Goal: Information Seeking & Learning: Learn about a topic

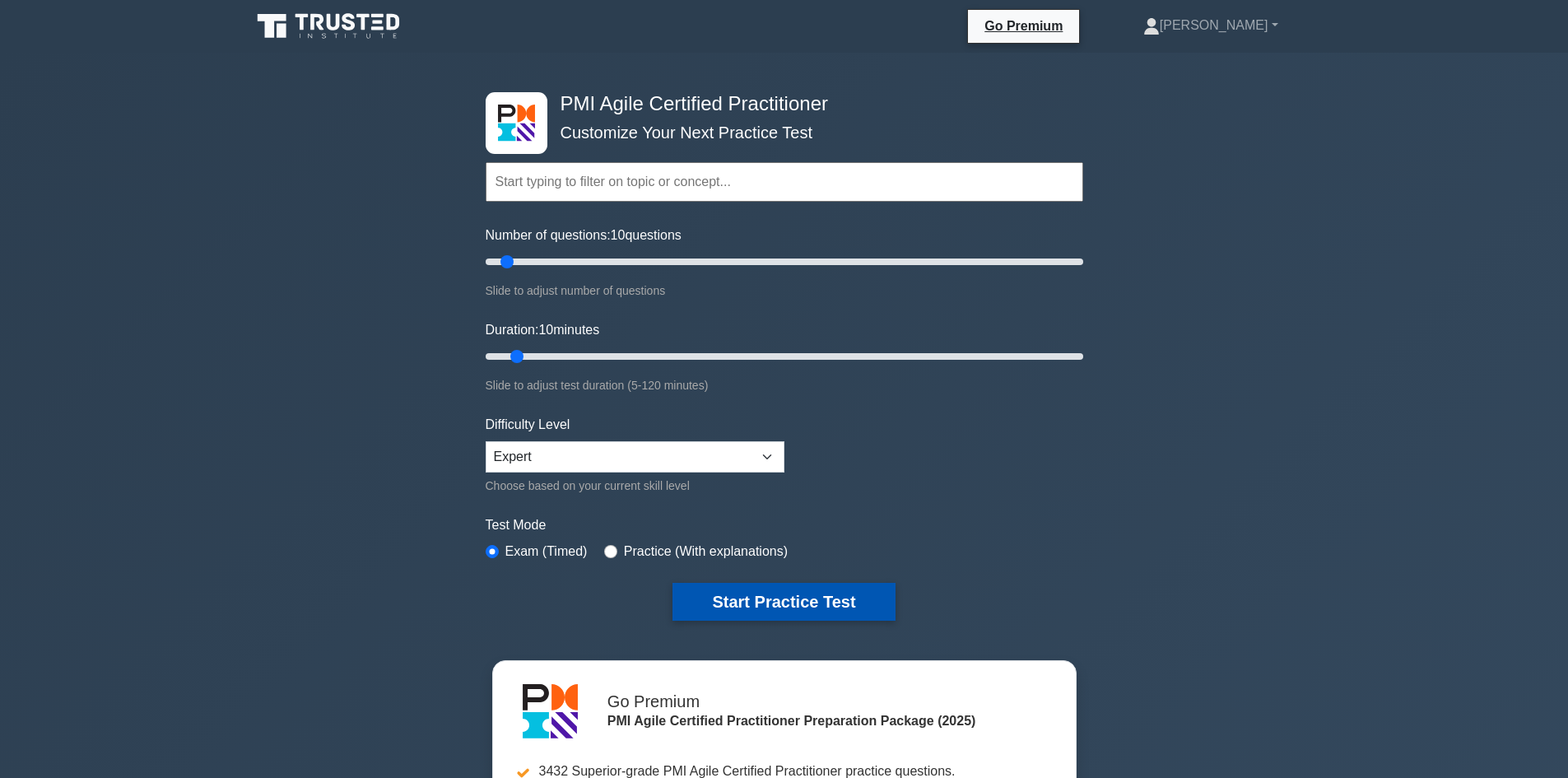
click at [740, 600] on button "Start Practice Test" at bounding box center [784, 602] width 222 height 38
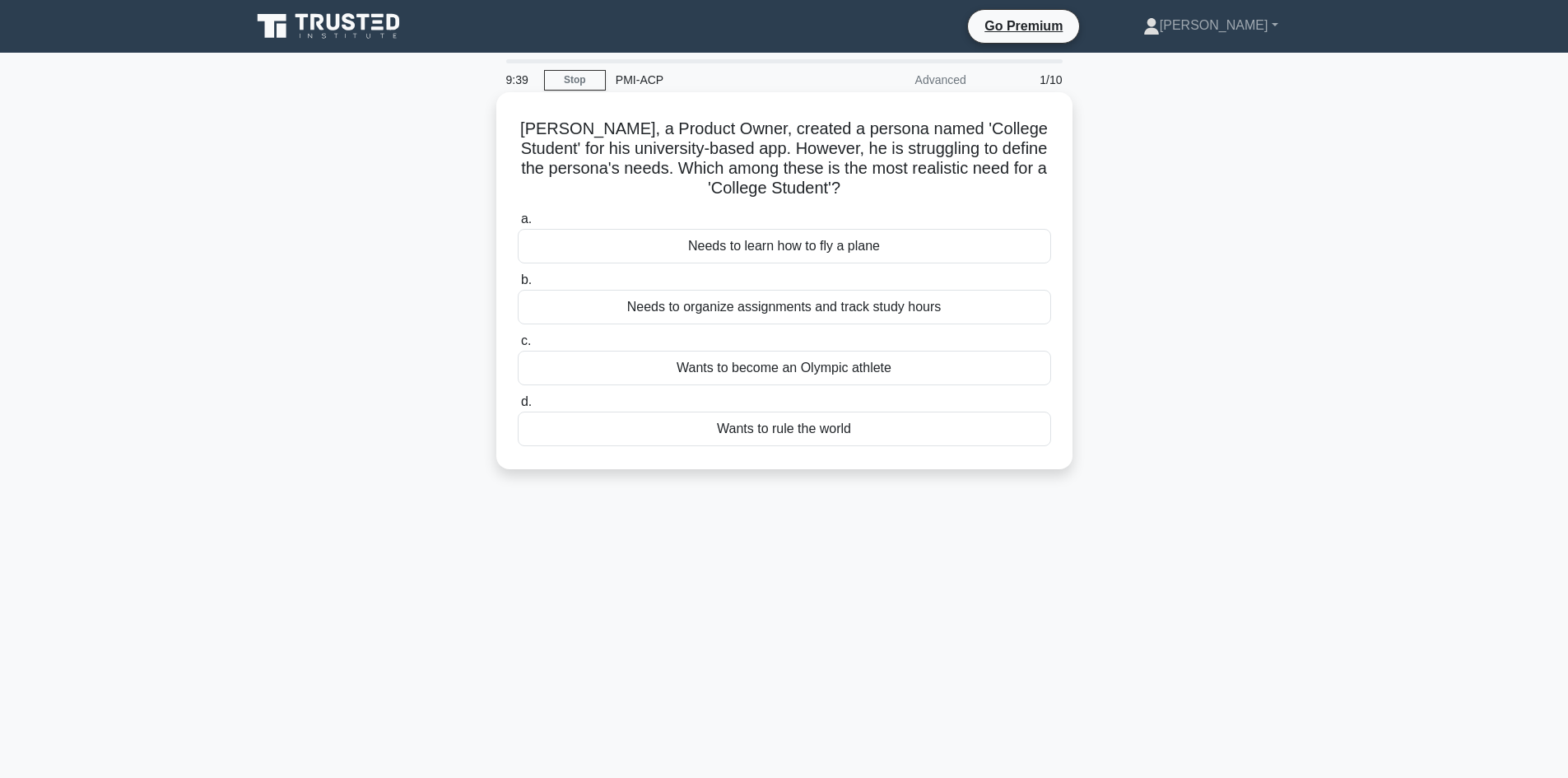
click at [679, 313] on div "Needs to organize assignments and track study hours" at bounding box center [784, 307] width 533 height 34
click at [518, 285] on input "b. Needs to organize assignments and track study hours" at bounding box center [518, 279] width 0 height 11
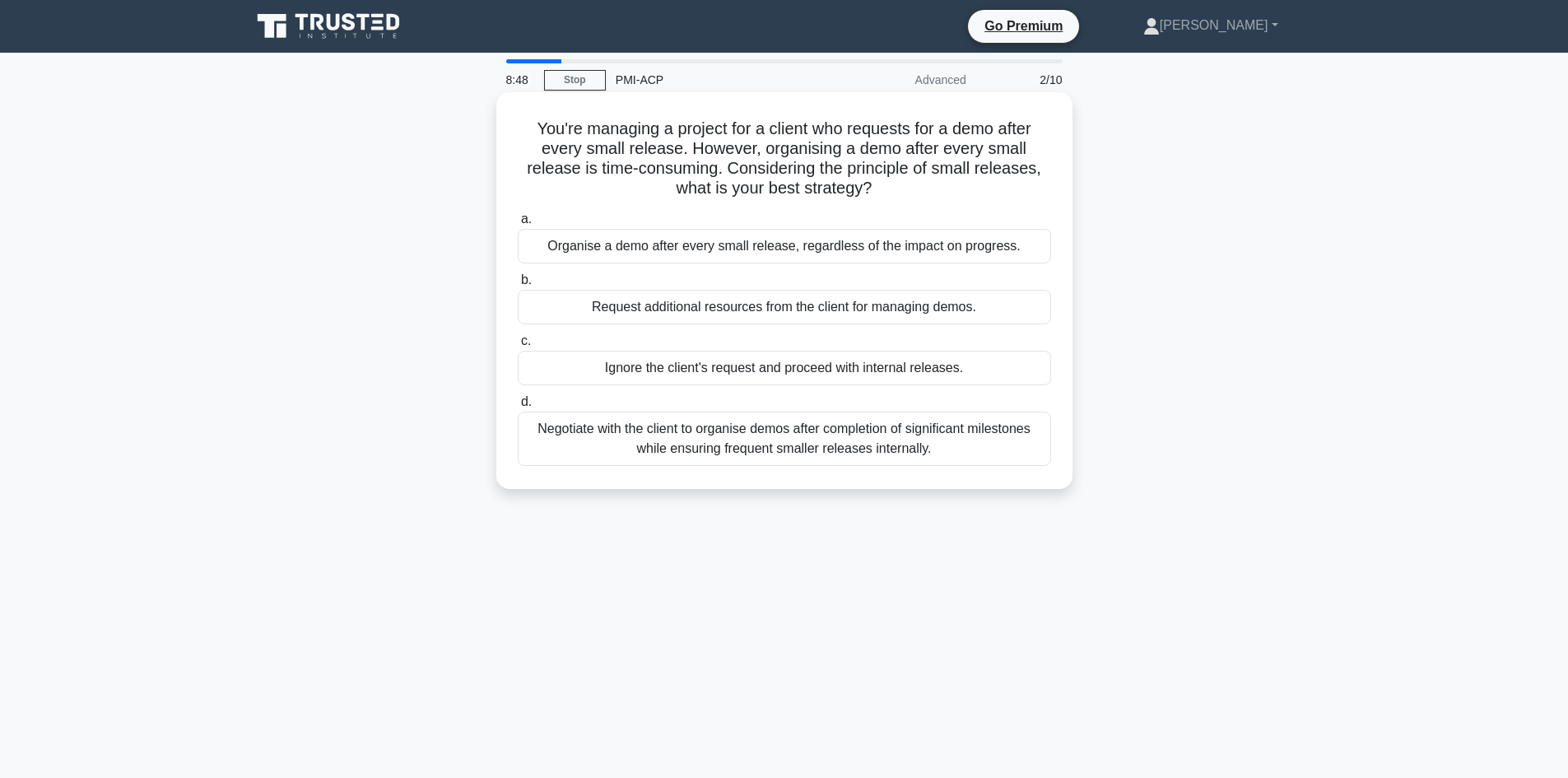
click at [740, 438] on div "Negotiate with the client to organise demos after completion of significant mil…" at bounding box center [784, 438] width 533 height 55
click at [518, 408] on input "d. Negotiate with the client to organise demos after completion of significant …" at bounding box center [518, 402] width 0 height 11
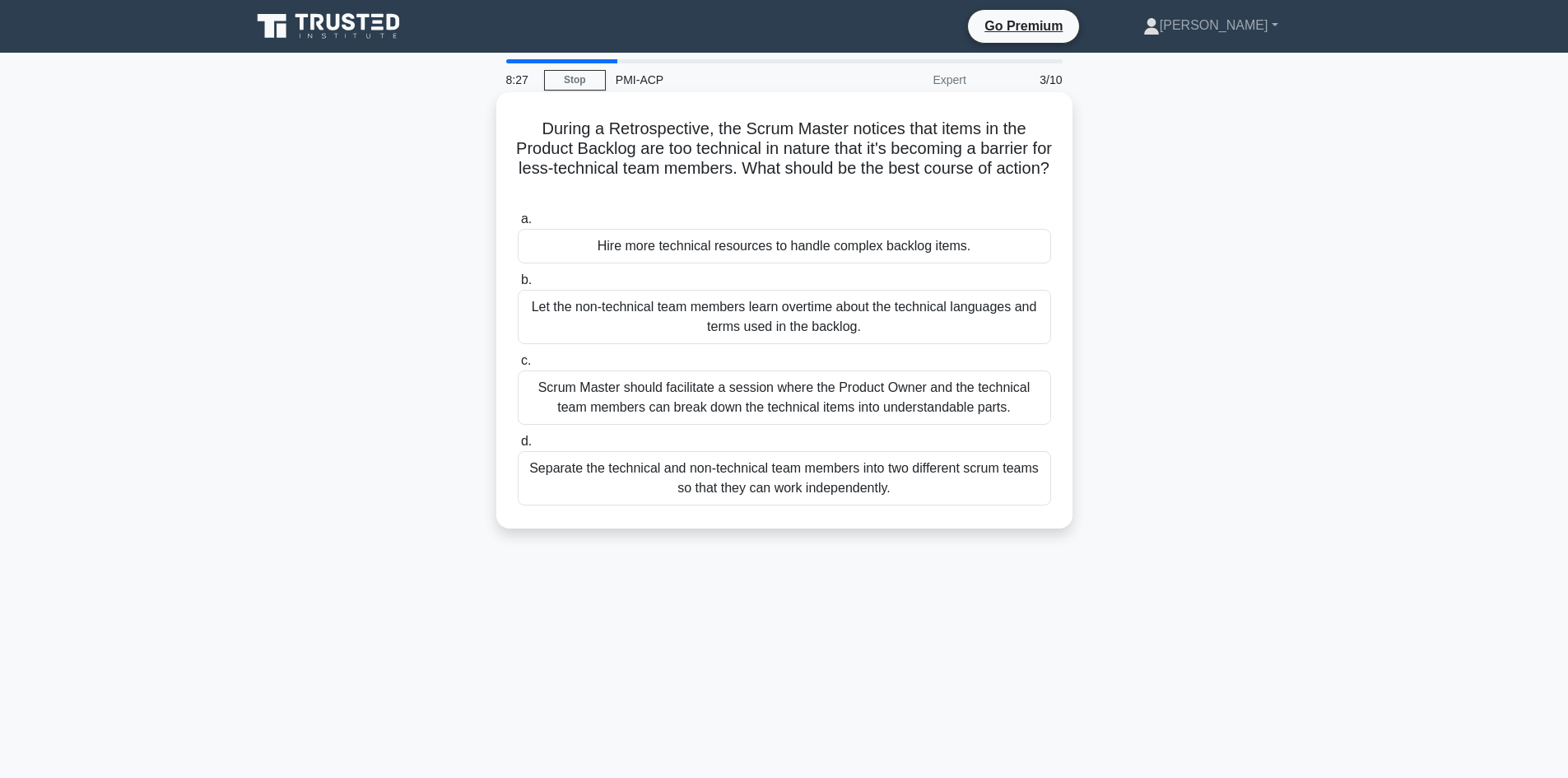
click at [648, 399] on div "Scrum Master should facilitate a session where the Product Owner and the techni…" at bounding box center [784, 397] width 533 height 55
click at [518, 367] on input "c. Scrum Master should facilitate a session where the Product Owner and the tec…" at bounding box center [518, 361] width 0 height 11
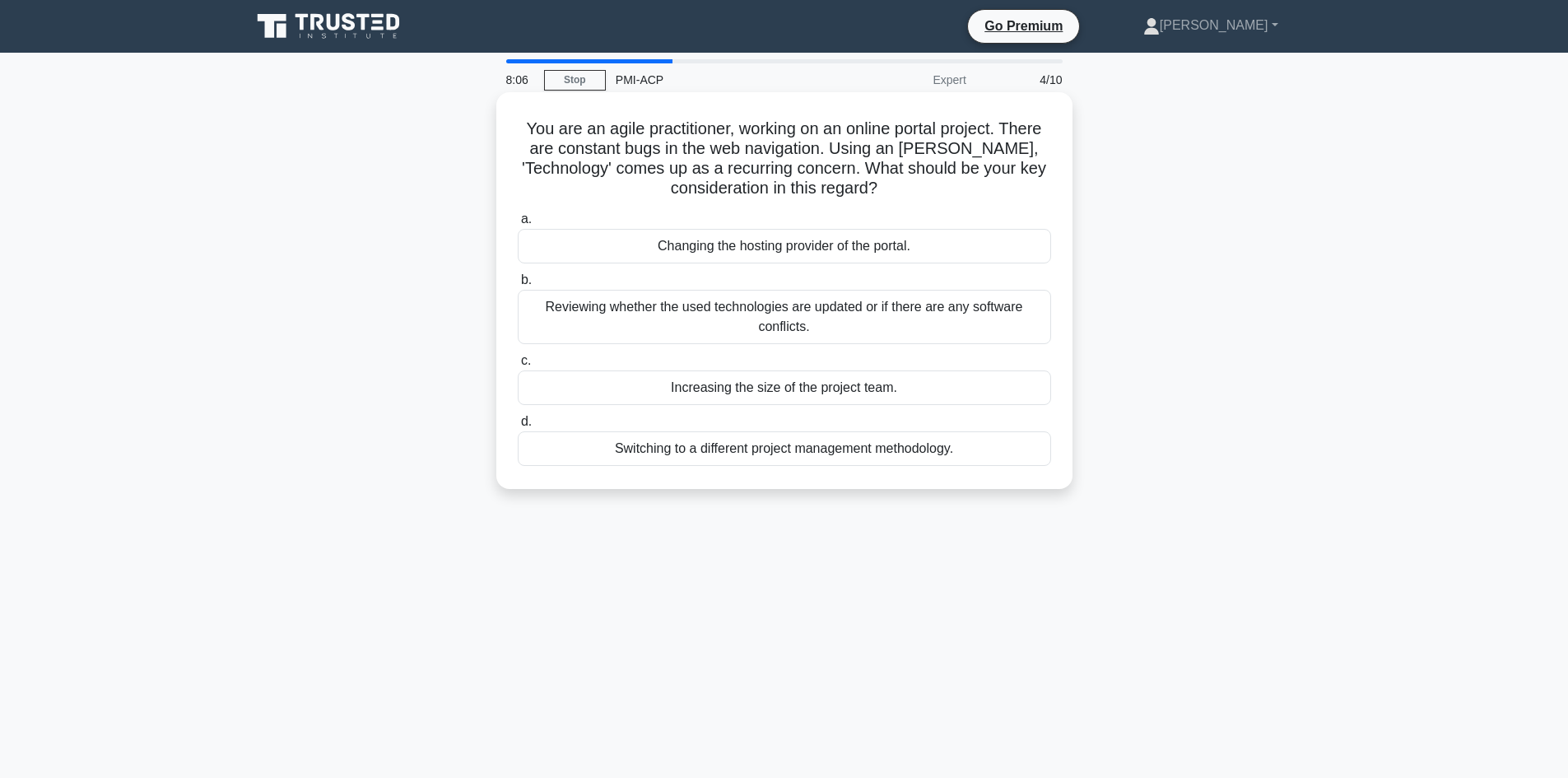
click at [679, 315] on div "Reviewing whether the used technologies are updated or if there are any softwar…" at bounding box center [784, 317] width 533 height 55
click at [518, 285] on input "b. Reviewing whether the used technologies are updated or if there are any soft…" at bounding box center [518, 279] width 0 height 11
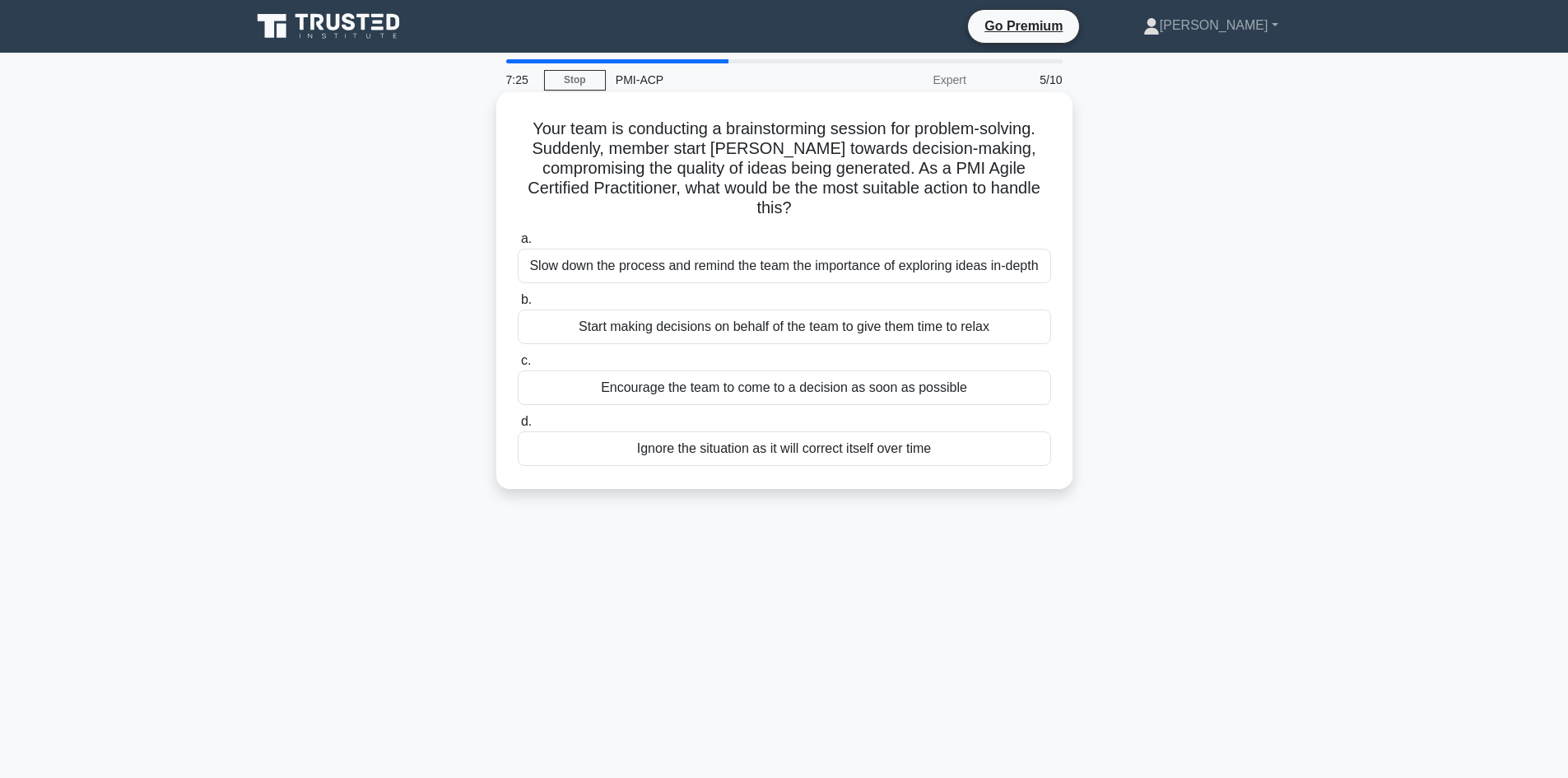
click at [725, 266] on div "Slow down the process and remind the team the importance of exploring ideas in-…" at bounding box center [784, 266] width 533 height 34
click at [518, 244] on input "a. Slow down the process and remind the team the importance of exploring ideas …" at bounding box center [518, 238] width 0 height 11
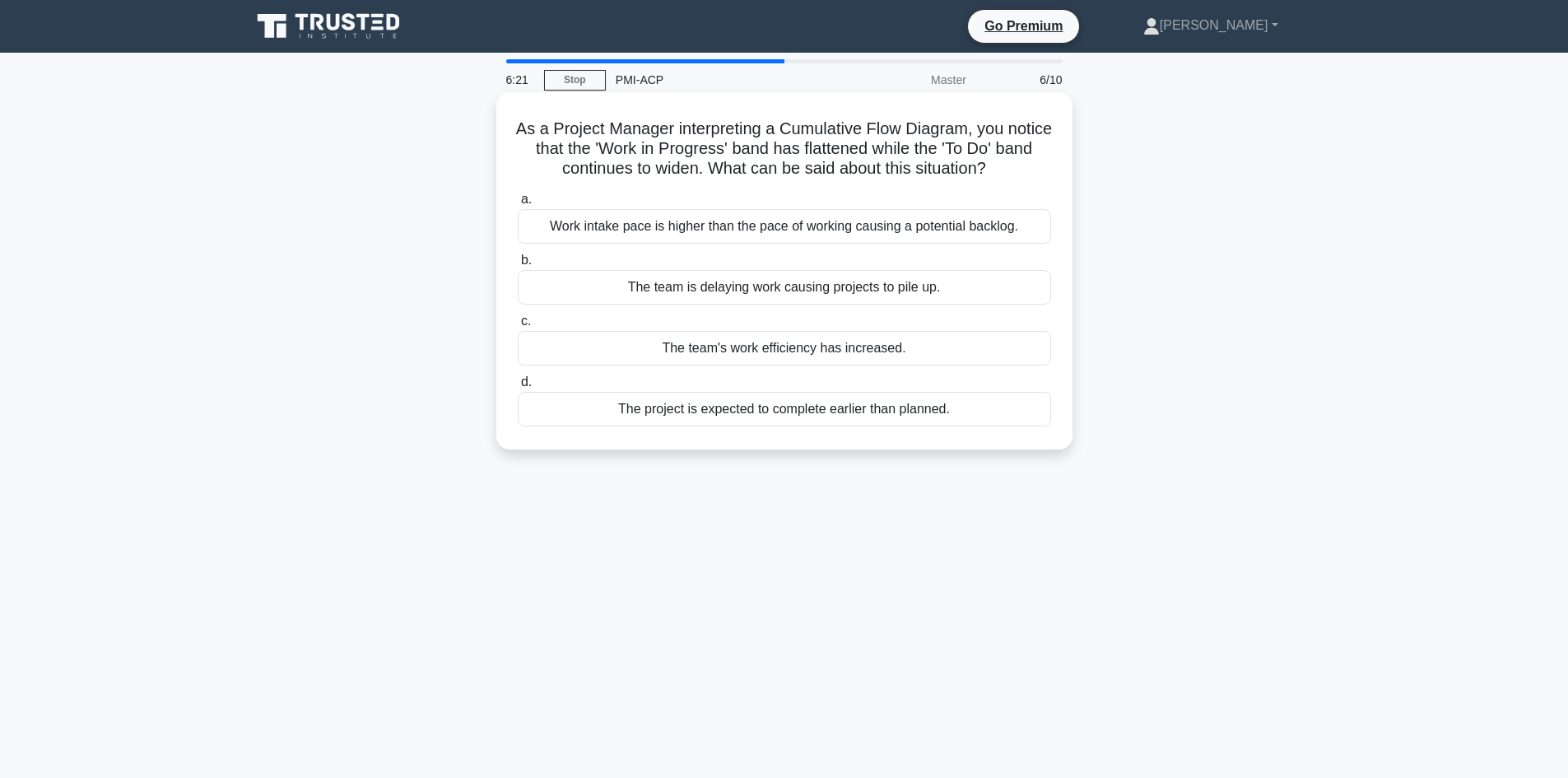
click at [763, 285] on div "The team is delaying work causing projects to pile up." at bounding box center [784, 287] width 533 height 34
click at [518, 266] on input "b. The team is delaying work causing projects to pile up." at bounding box center [518, 260] width 0 height 11
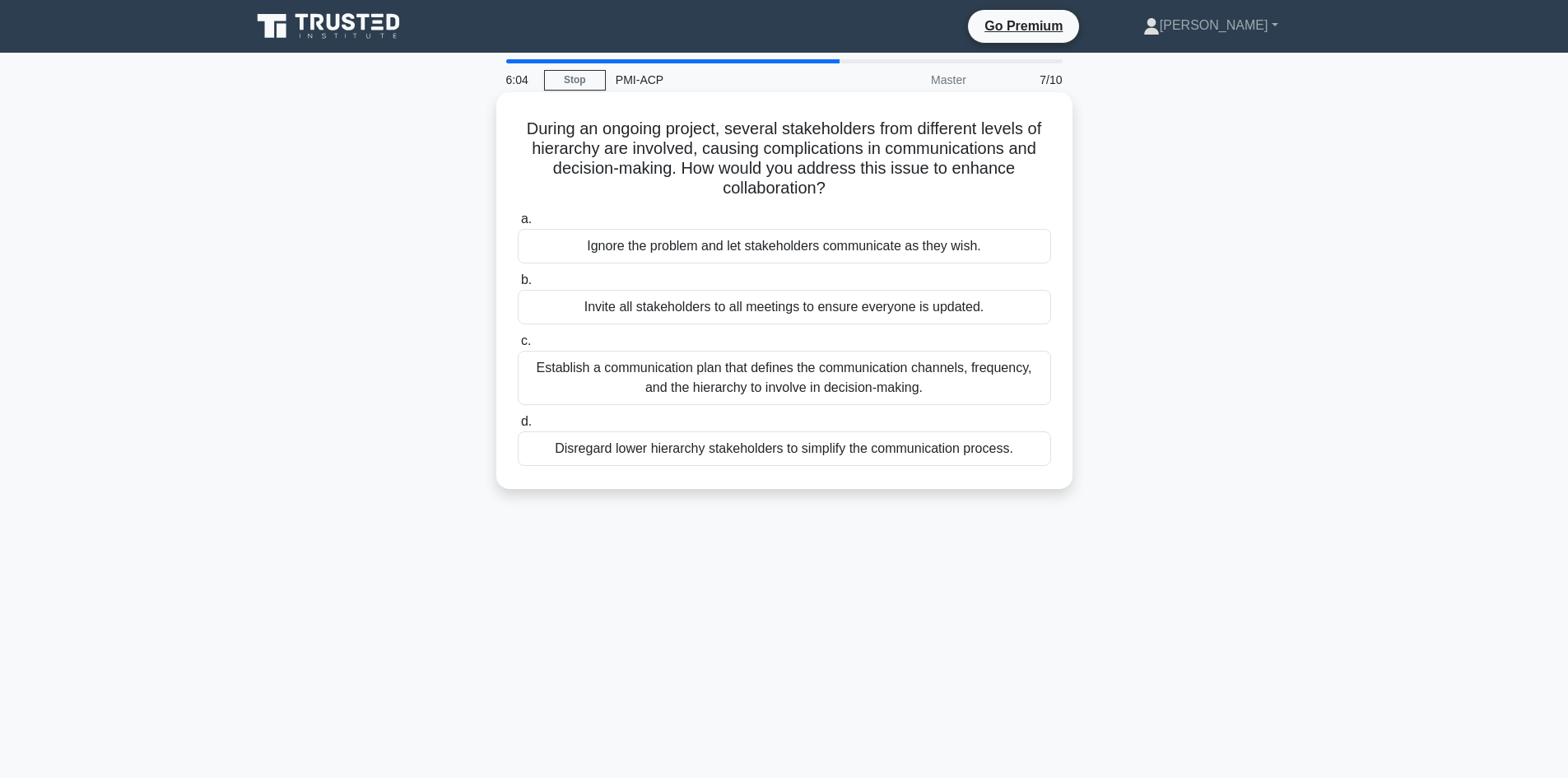
click at [749, 388] on div "Establish a communication plan that defines the communication channels, frequen…" at bounding box center [784, 377] width 533 height 55
click at [518, 346] on input "c. Establish a communication plan that defines the communication channels, freq…" at bounding box center [518, 341] width 0 height 11
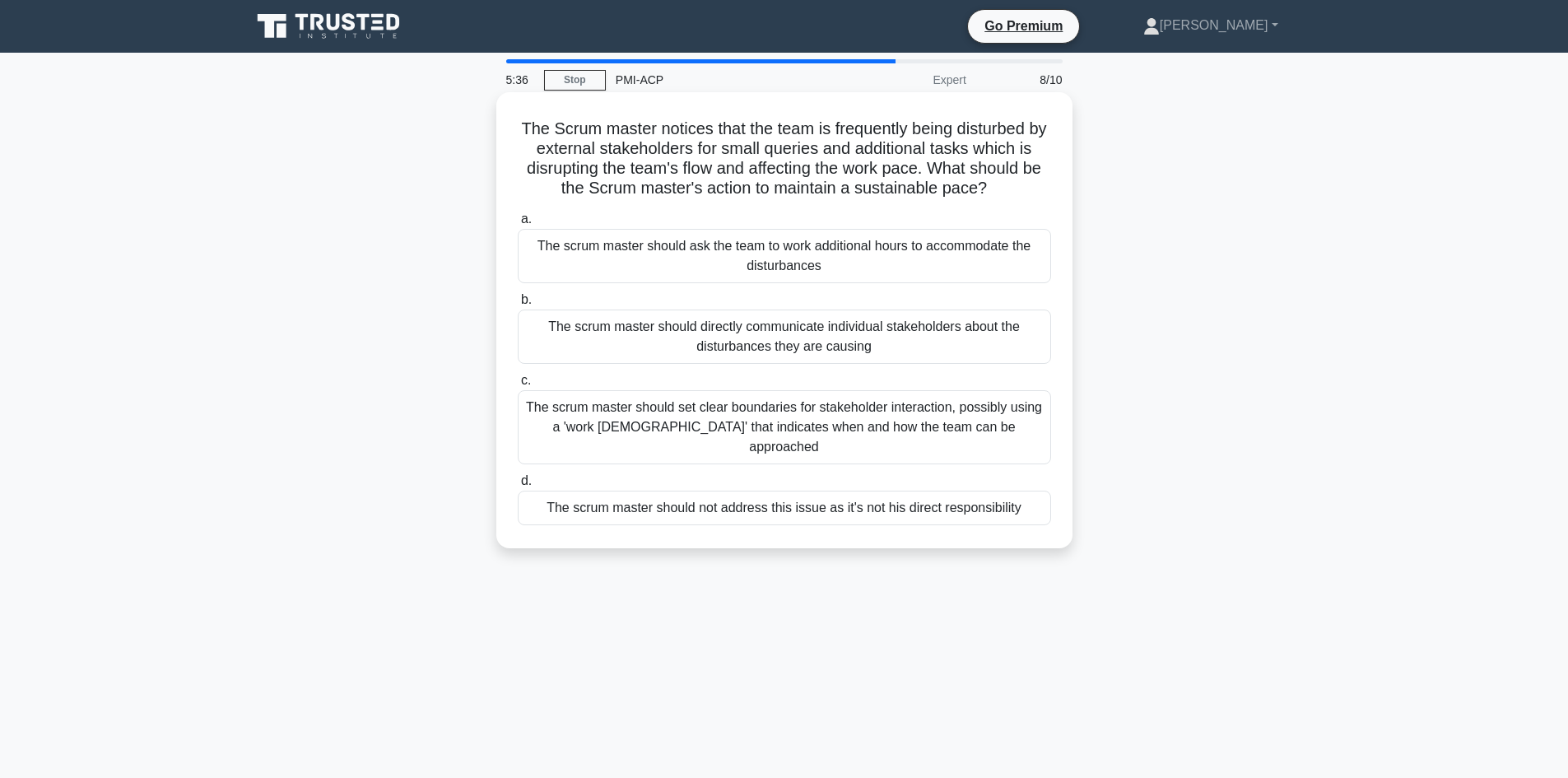
click at [736, 429] on div "The scrum master should set clear boundaries for stakeholder interaction, possi…" at bounding box center [784, 427] width 533 height 74
click at [518, 386] on input "c. The scrum master should set clear boundaries for stakeholder interaction, po…" at bounding box center [518, 380] width 0 height 11
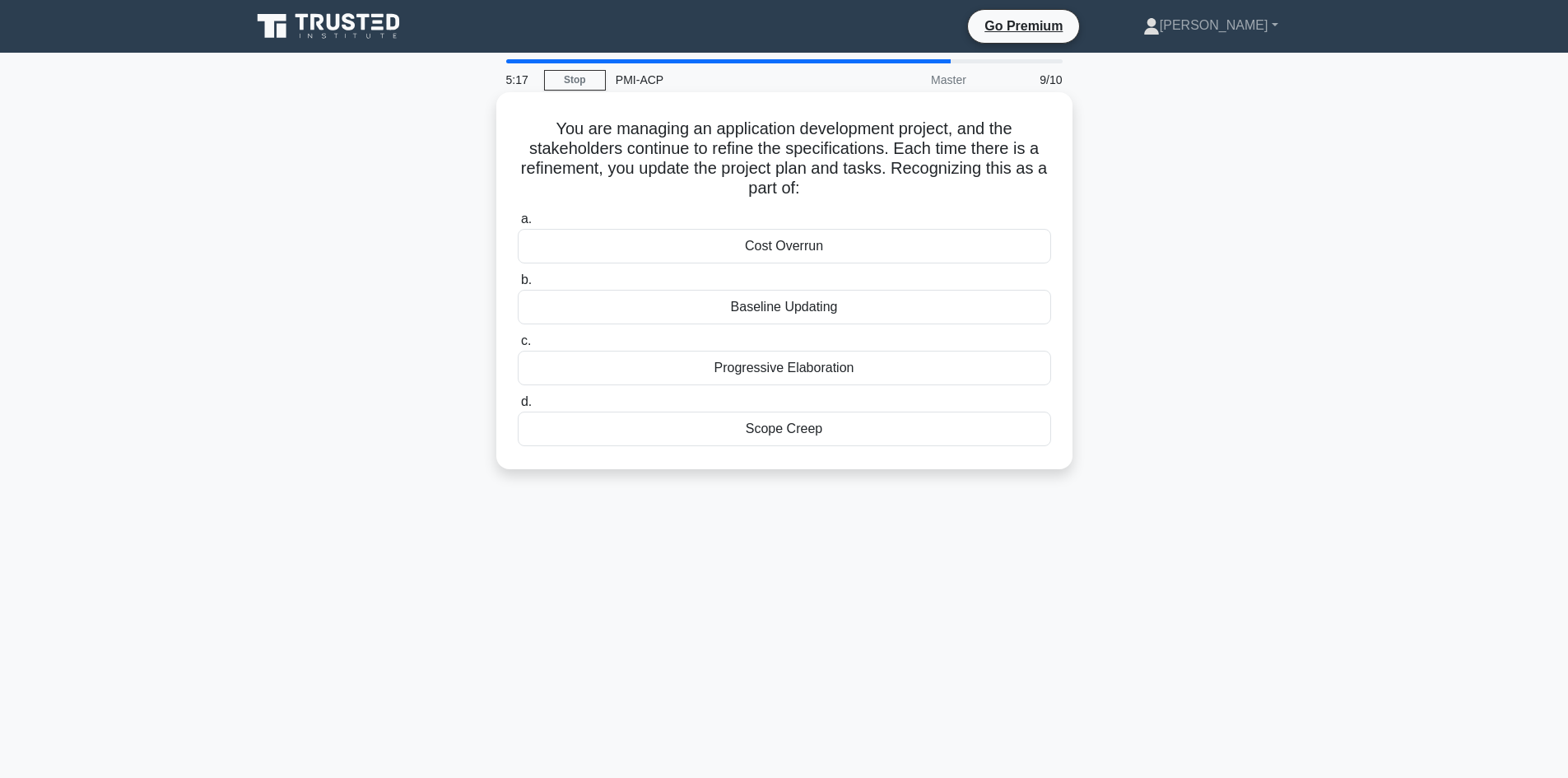
click at [803, 370] on div "Progressive Elaboration" at bounding box center [784, 367] width 533 height 34
click at [518, 346] on input "c. Progressive Elaboration" at bounding box center [518, 341] width 0 height 11
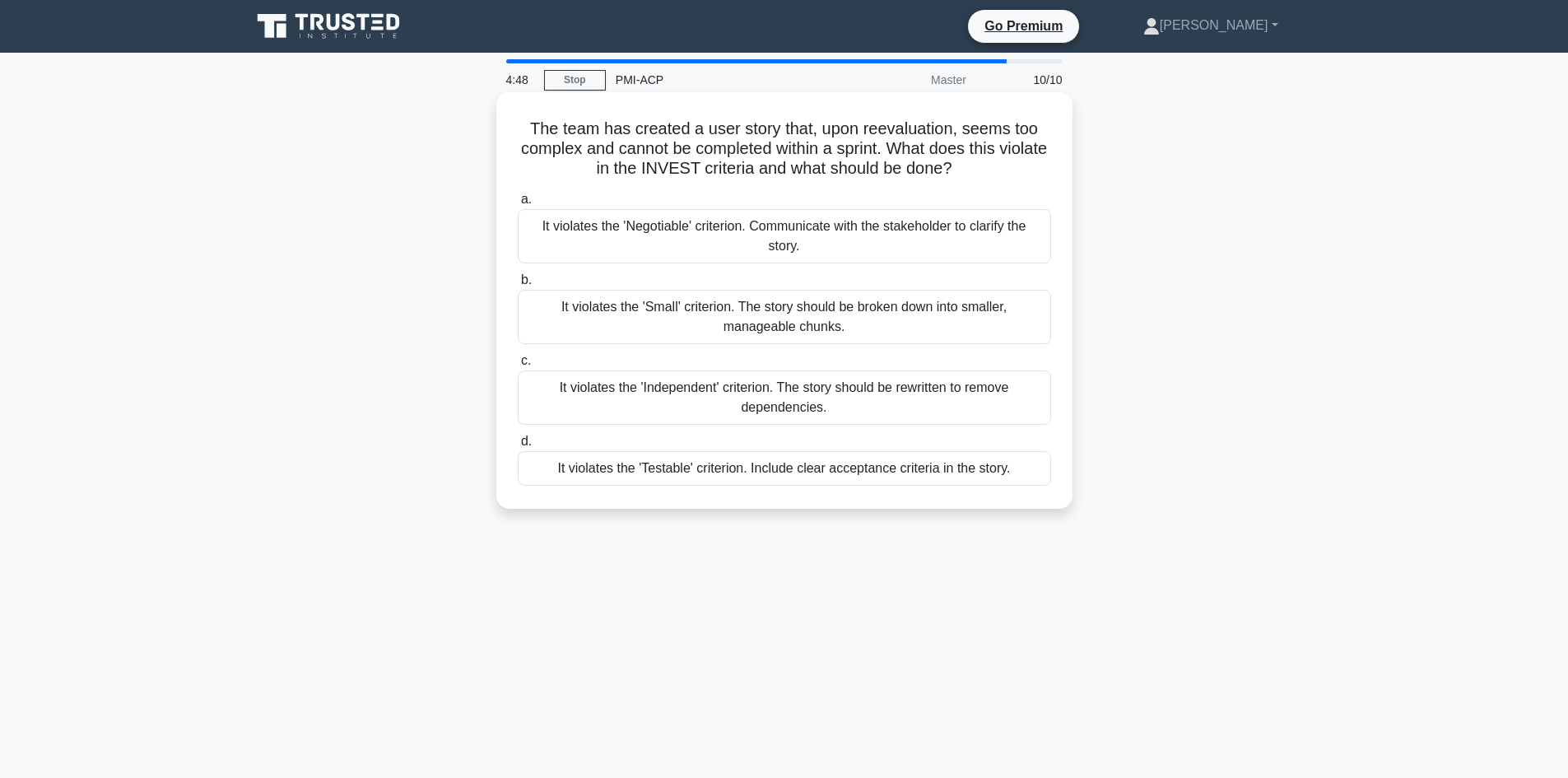
click at [674, 323] on div "It violates the 'Small' criterion. The story should be broken down into smaller…" at bounding box center [784, 317] width 533 height 55
click at [518, 285] on input "b. It violates the 'Small' criterion. The story should be broken down into smal…" at bounding box center [518, 279] width 0 height 11
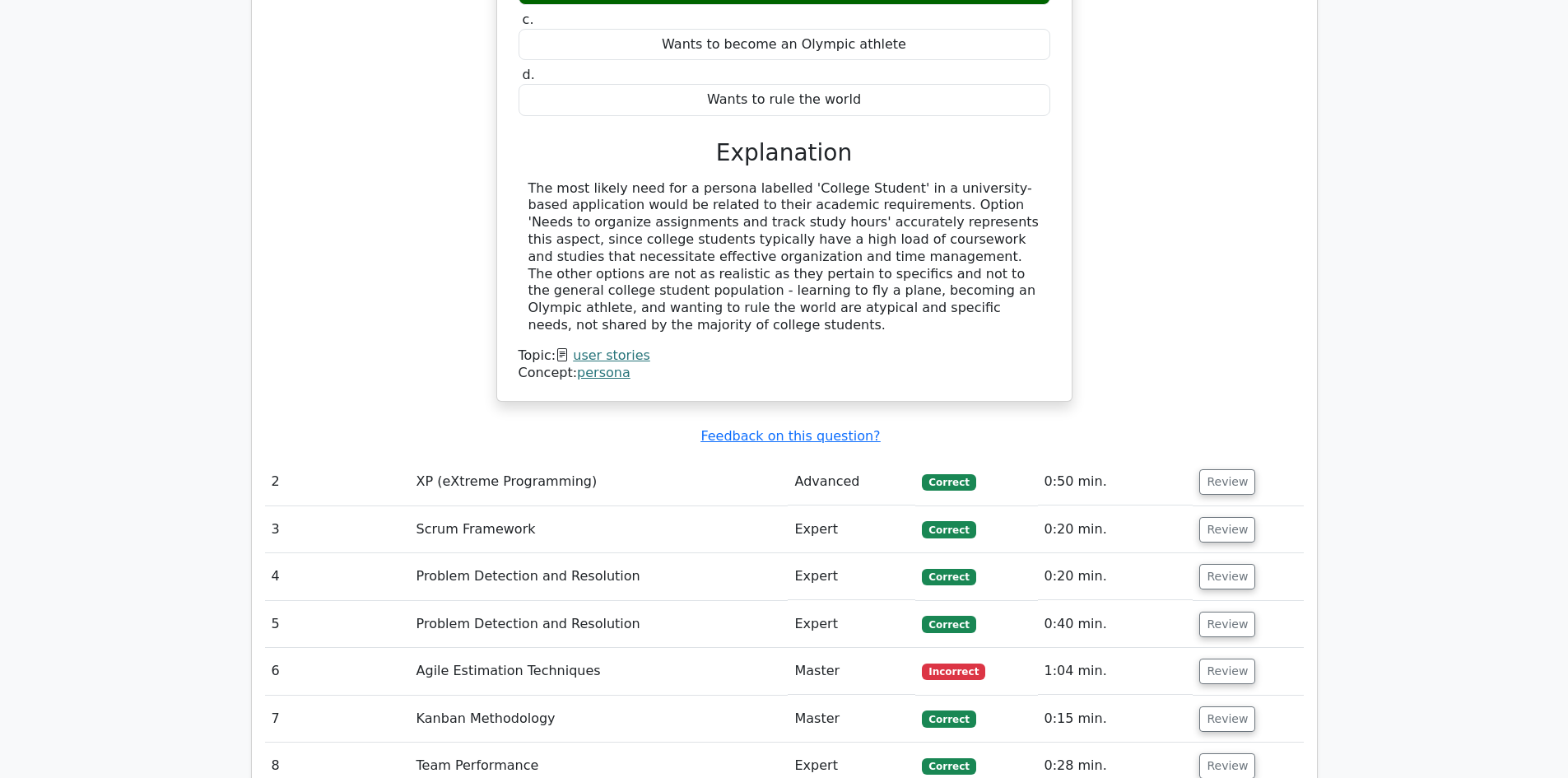
scroll to position [1811, 0]
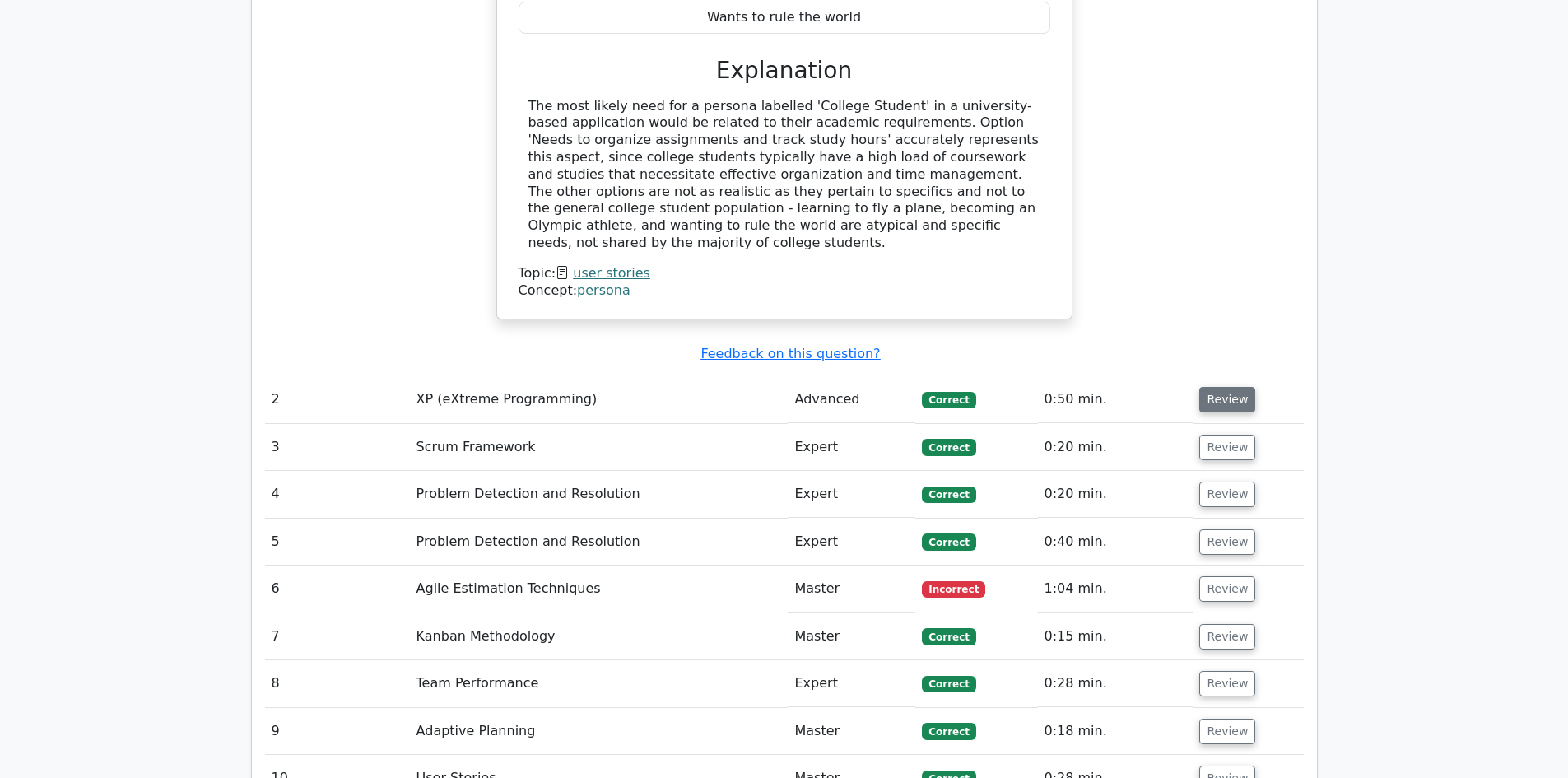
click at [1236, 387] on button "Review" at bounding box center [1226, 399] width 55 height 26
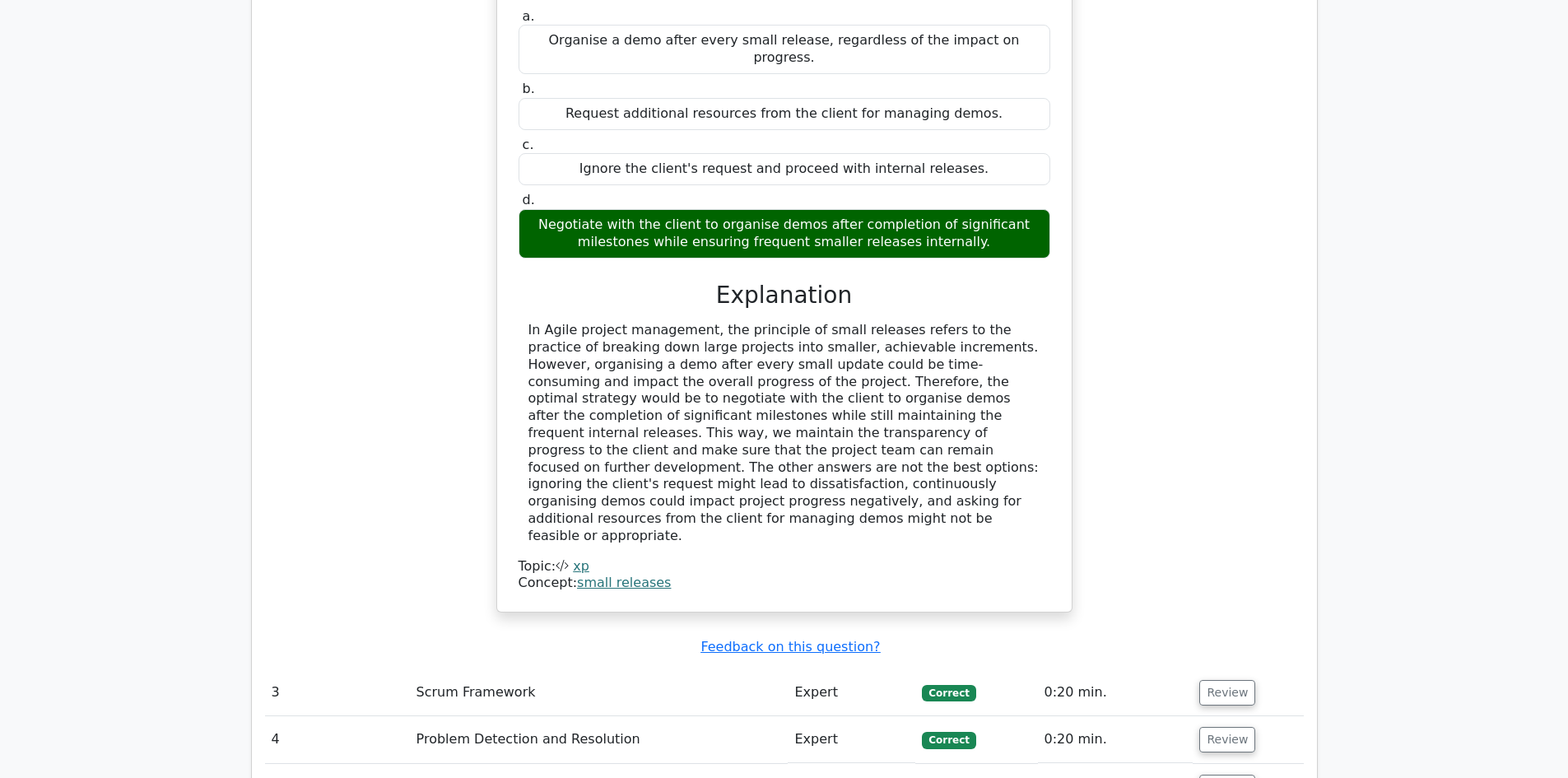
scroll to position [2469, 0]
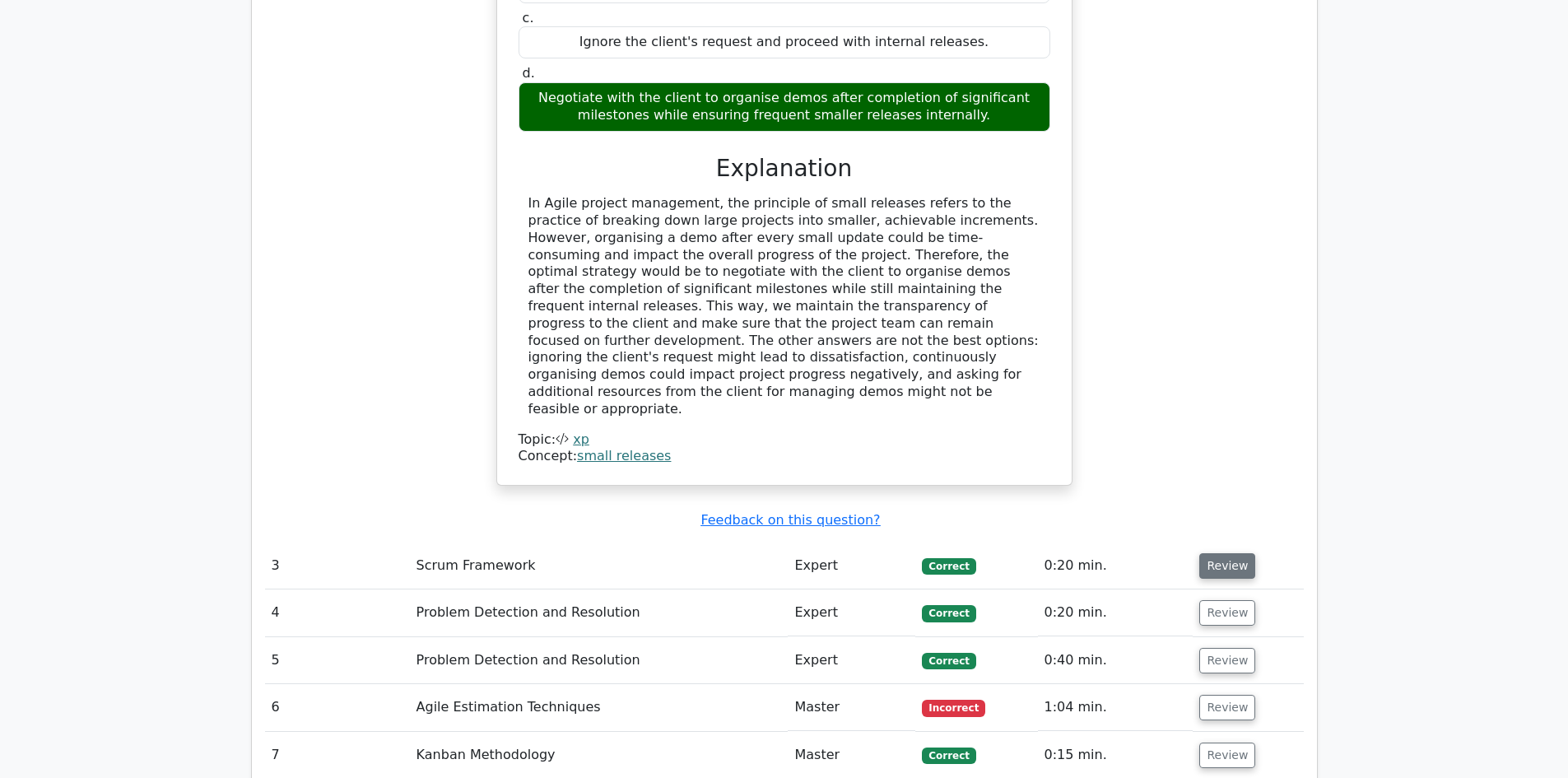
click at [1218, 553] on button "Review" at bounding box center [1226, 566] width 55 height 26
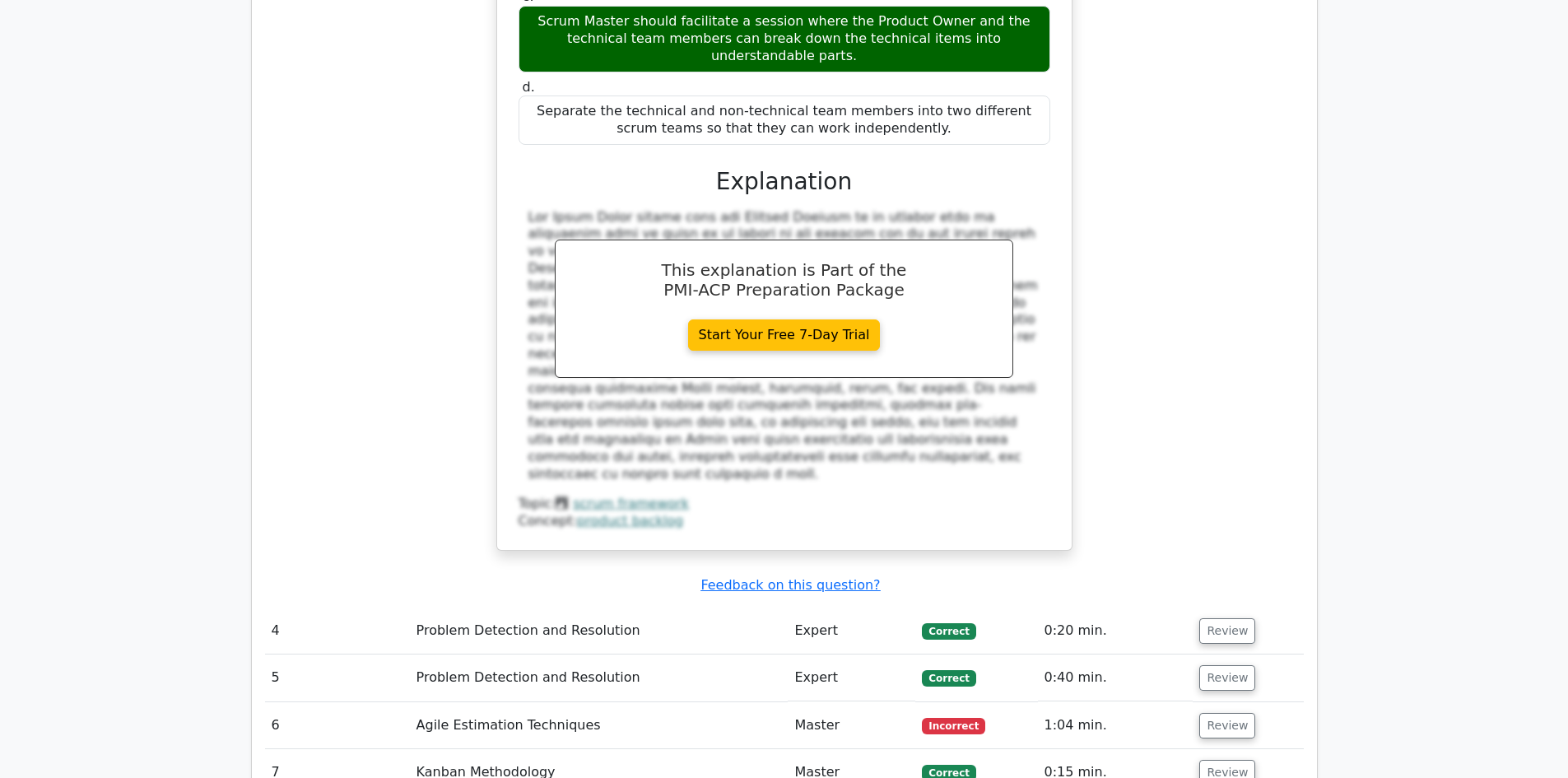
scroll to position [3375, 0]
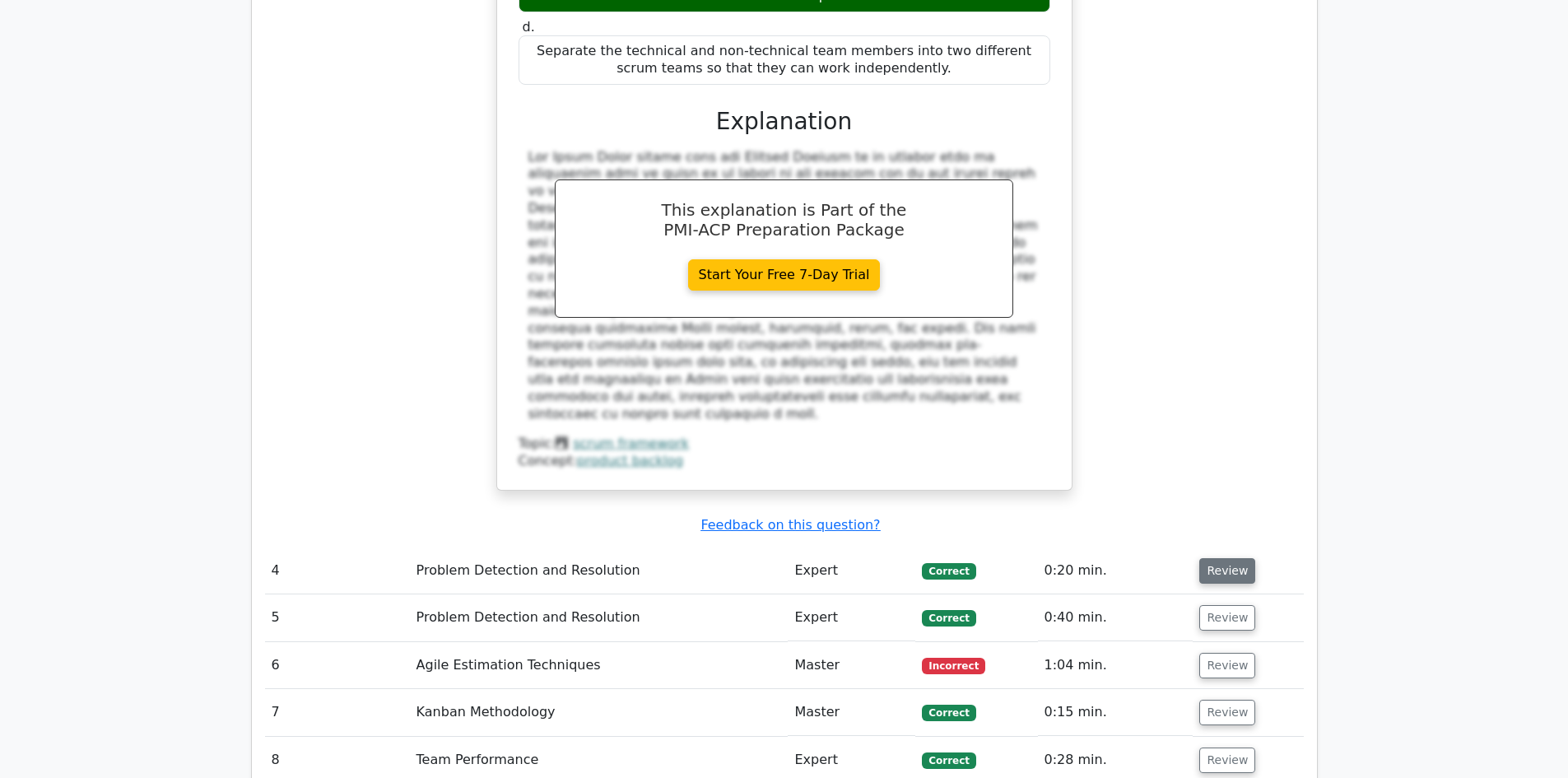
click at [1224, 558] on button "Review" at bounding box center [1226, 570] width 55 height 26
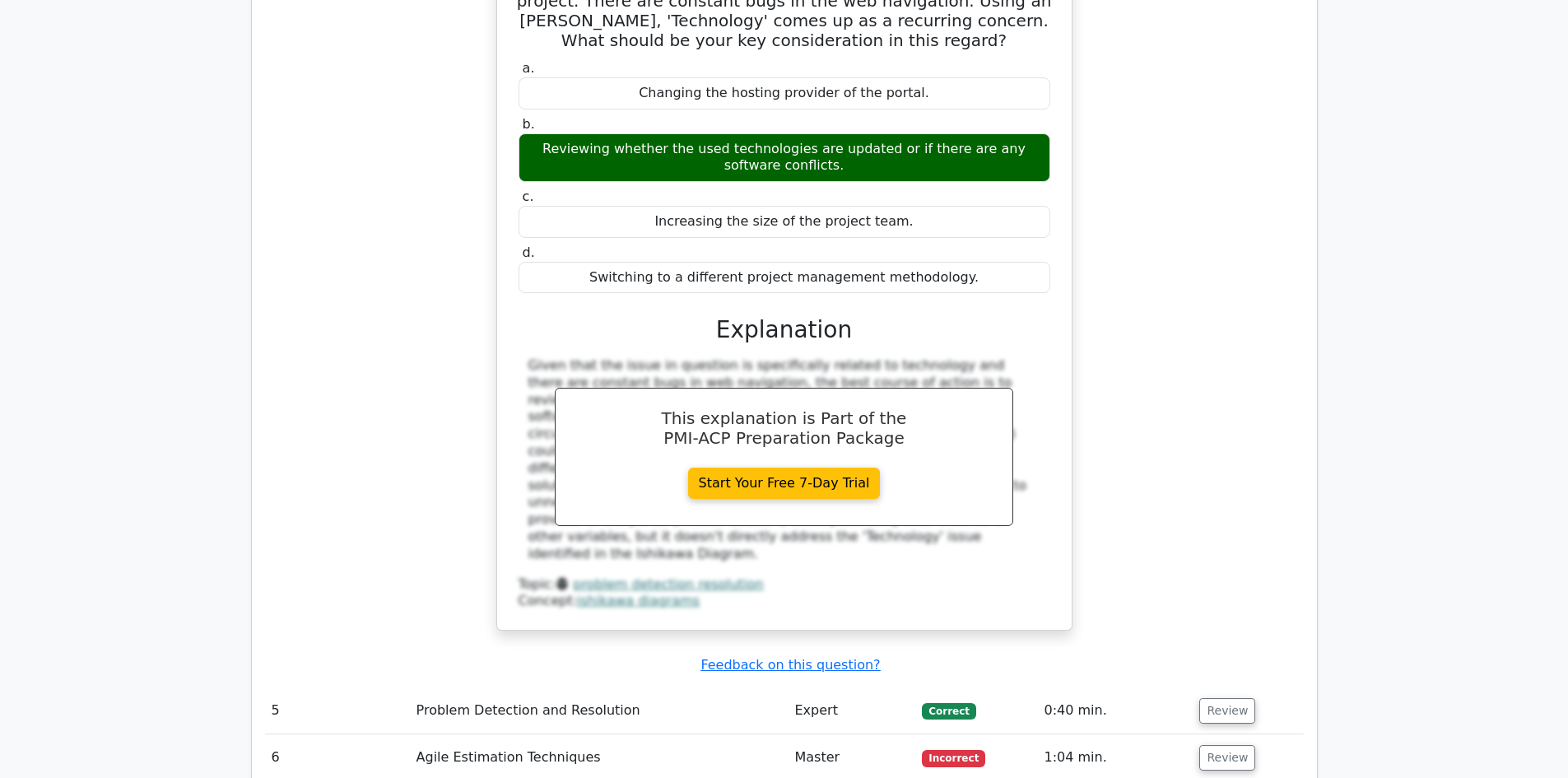
scroll to position [4034, 0]
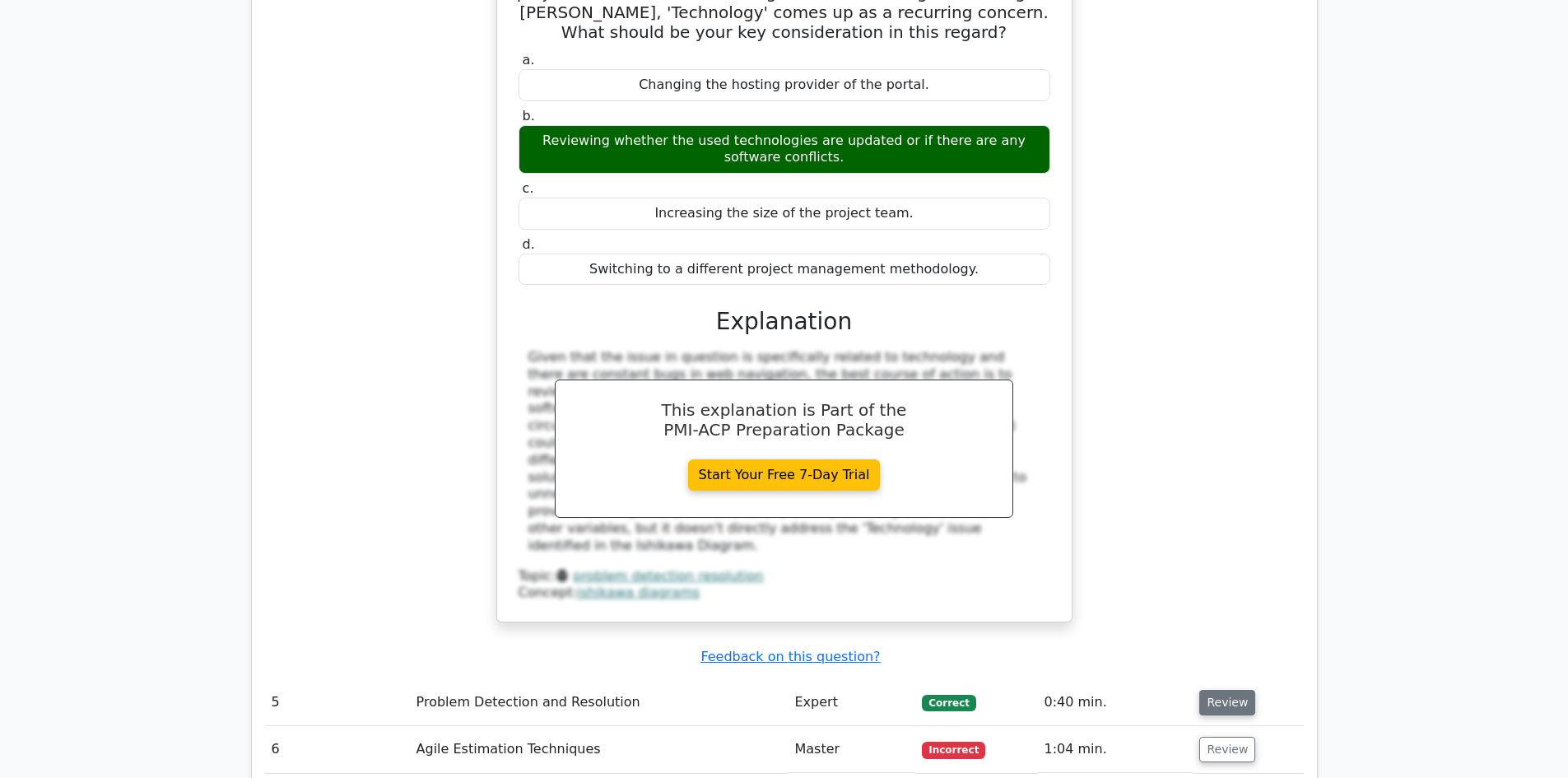
click at [1222, 690] on button "Review" at bounding box center [1226, 702] width 55 height 26
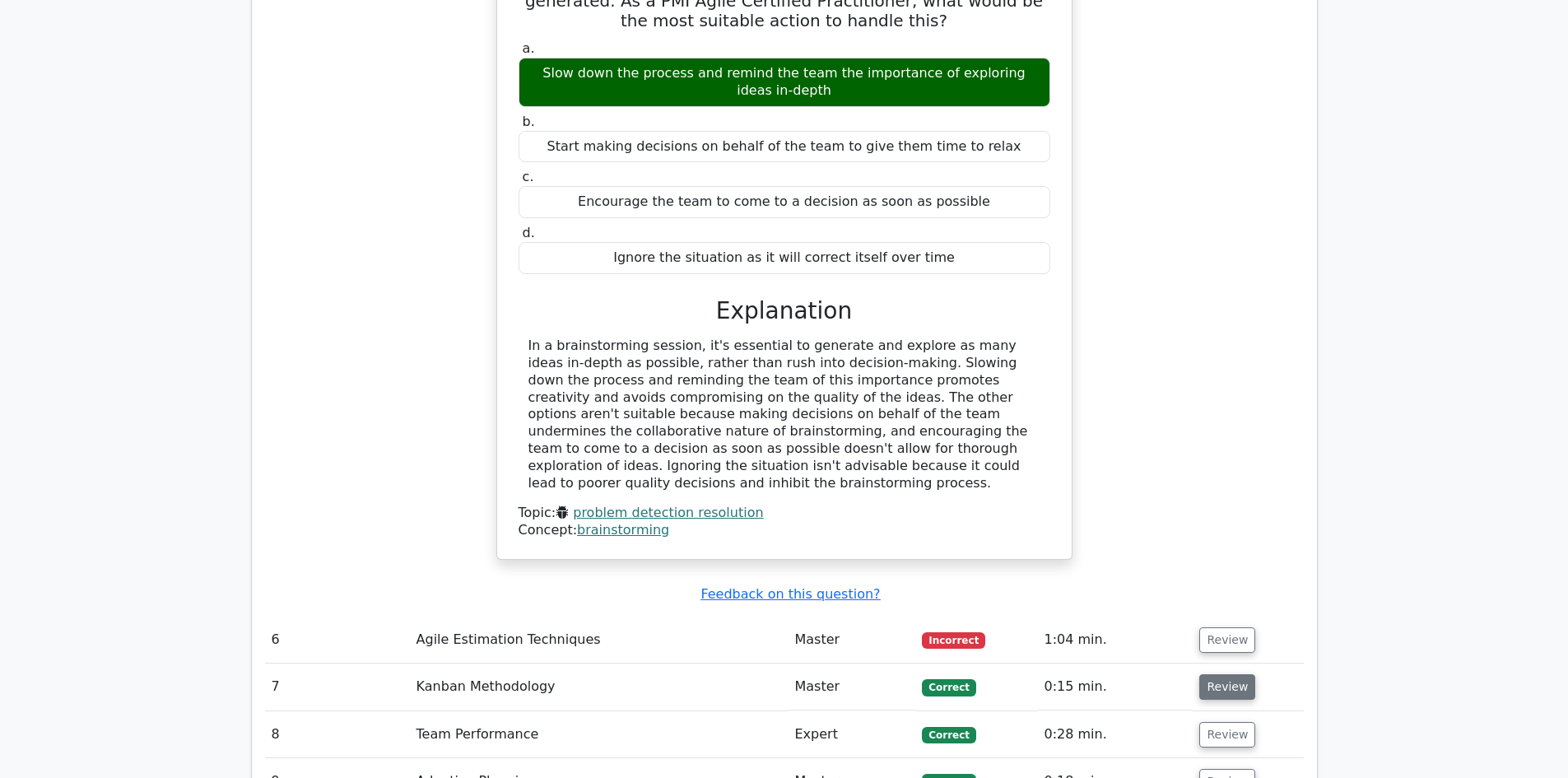
scroll to position [4857, 0]
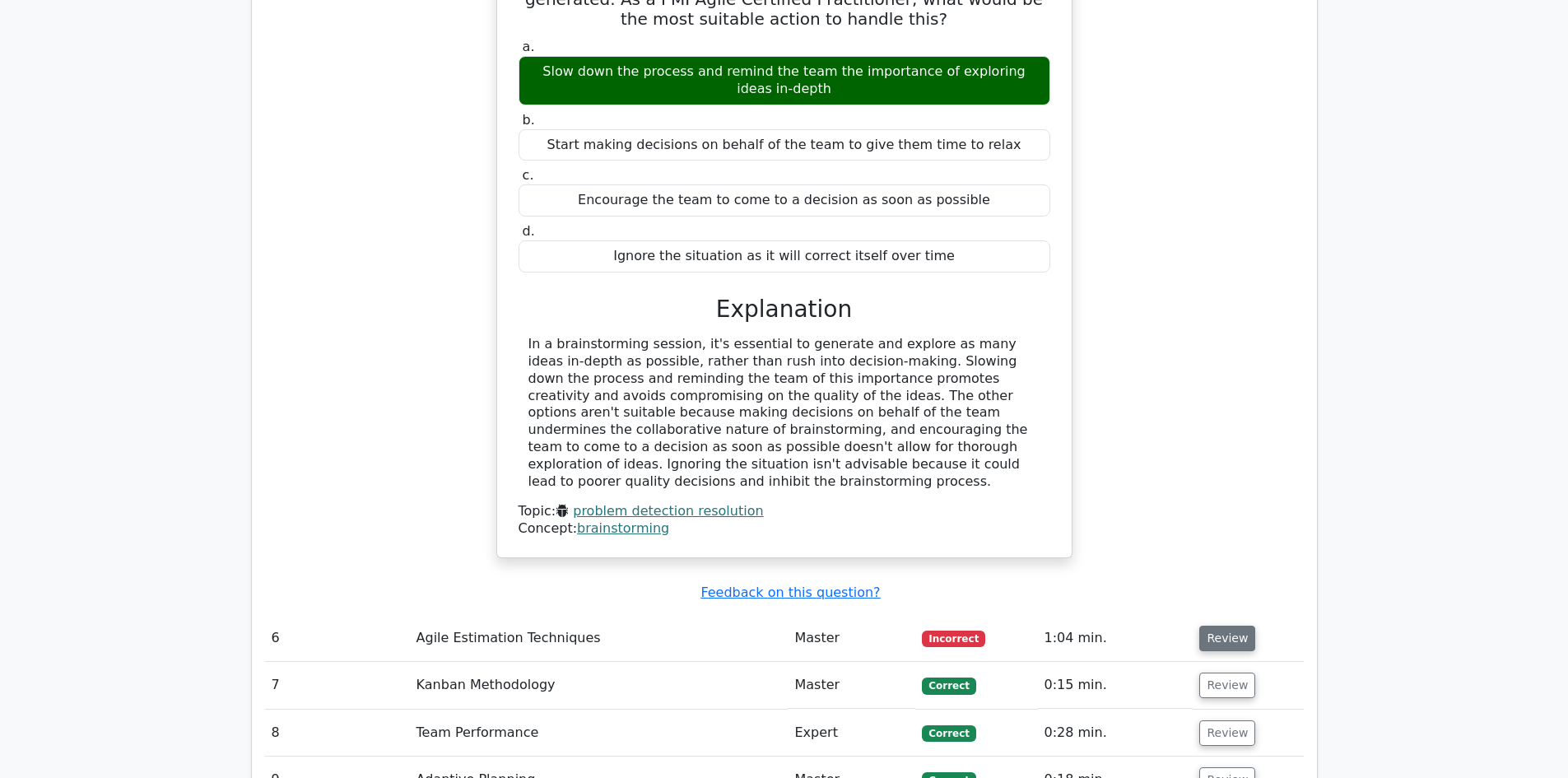
click at [1231, 626] on button "Review" at bounding box center [1226, 638] width 55 height 26
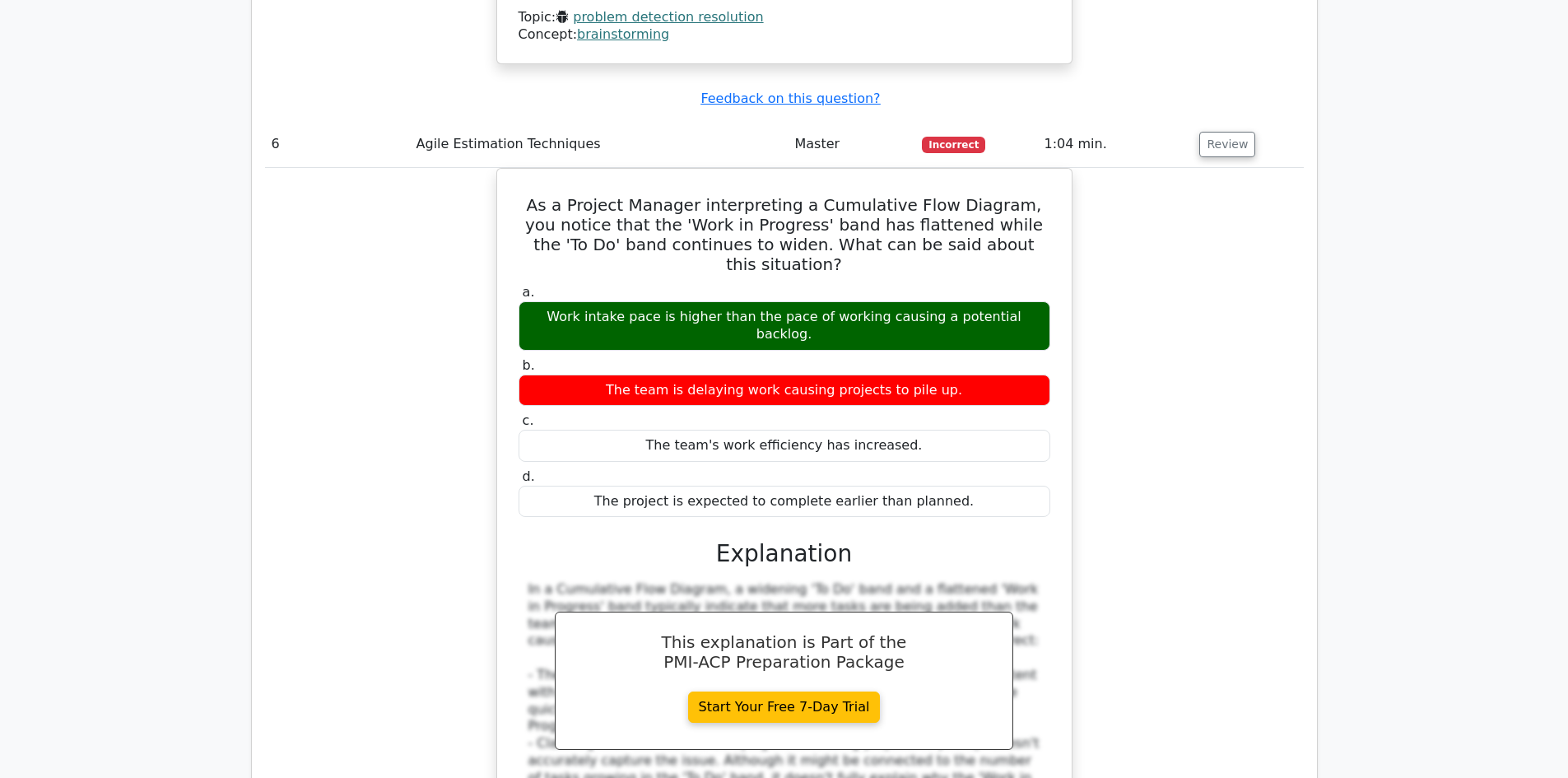
scroll to position [5679, 0]
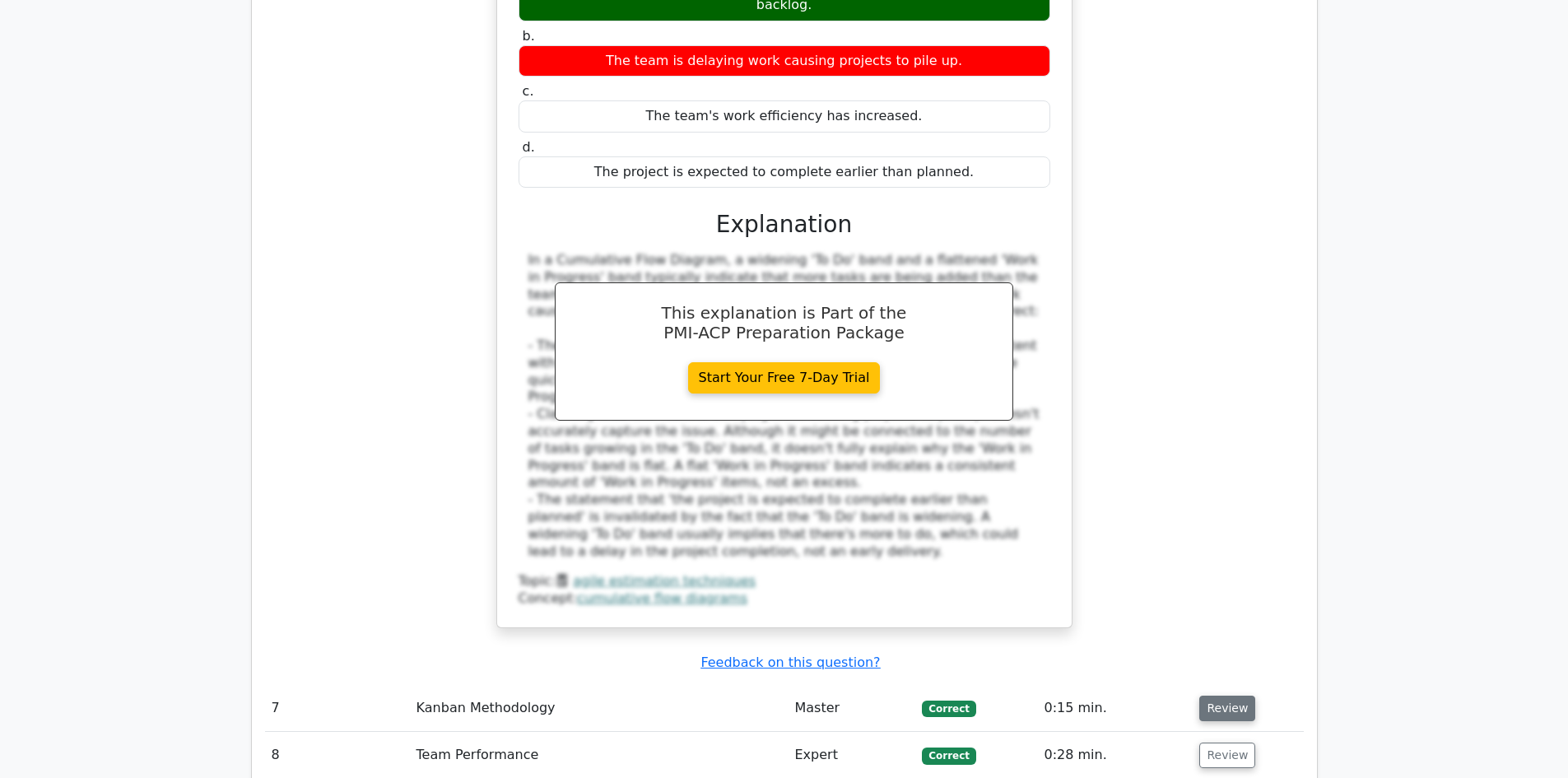
click at [1229, 696] on button "Review" at bounding box center [1226, 708] width 55 height 26
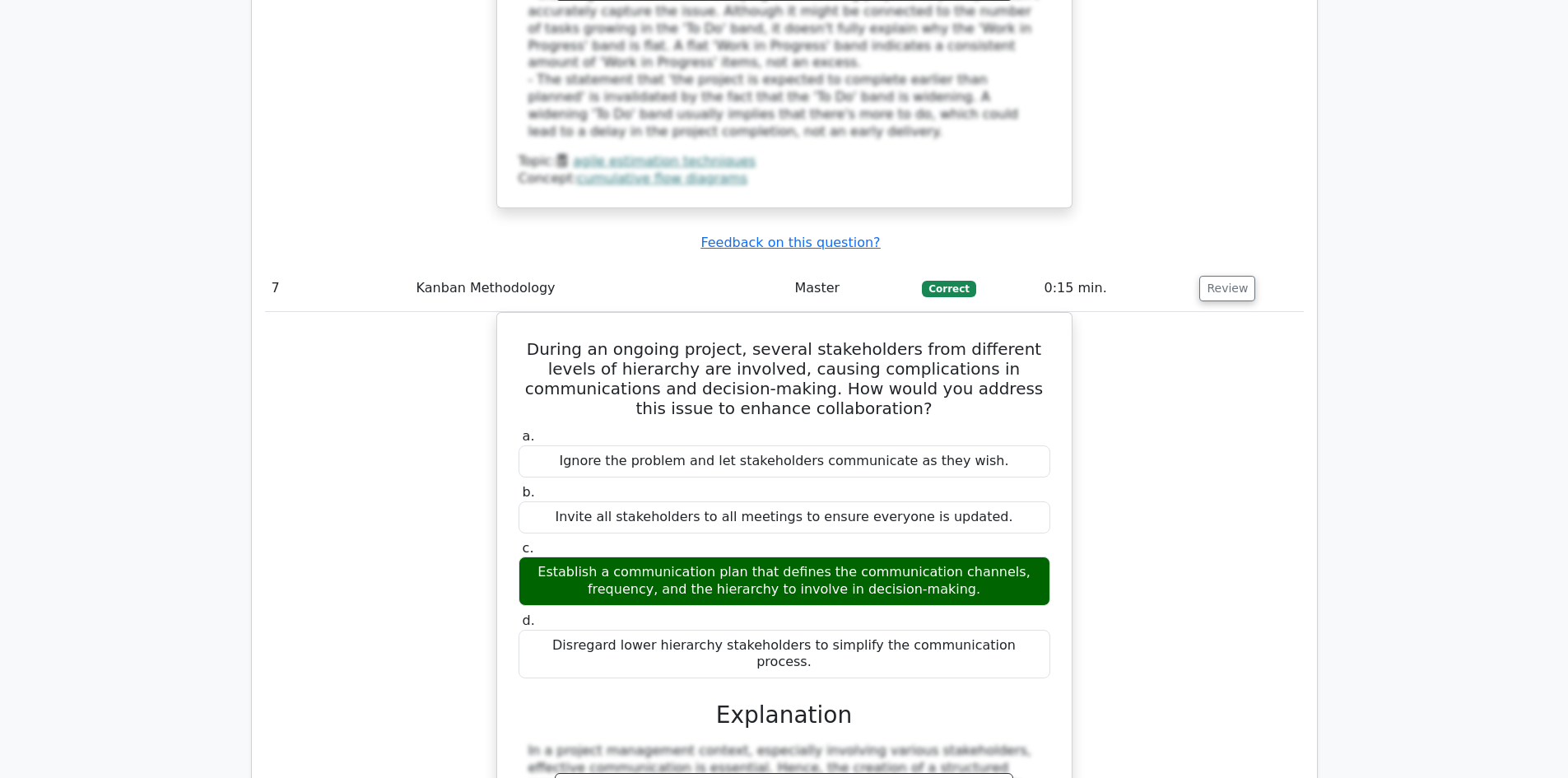
scroll to position [6338, 0]
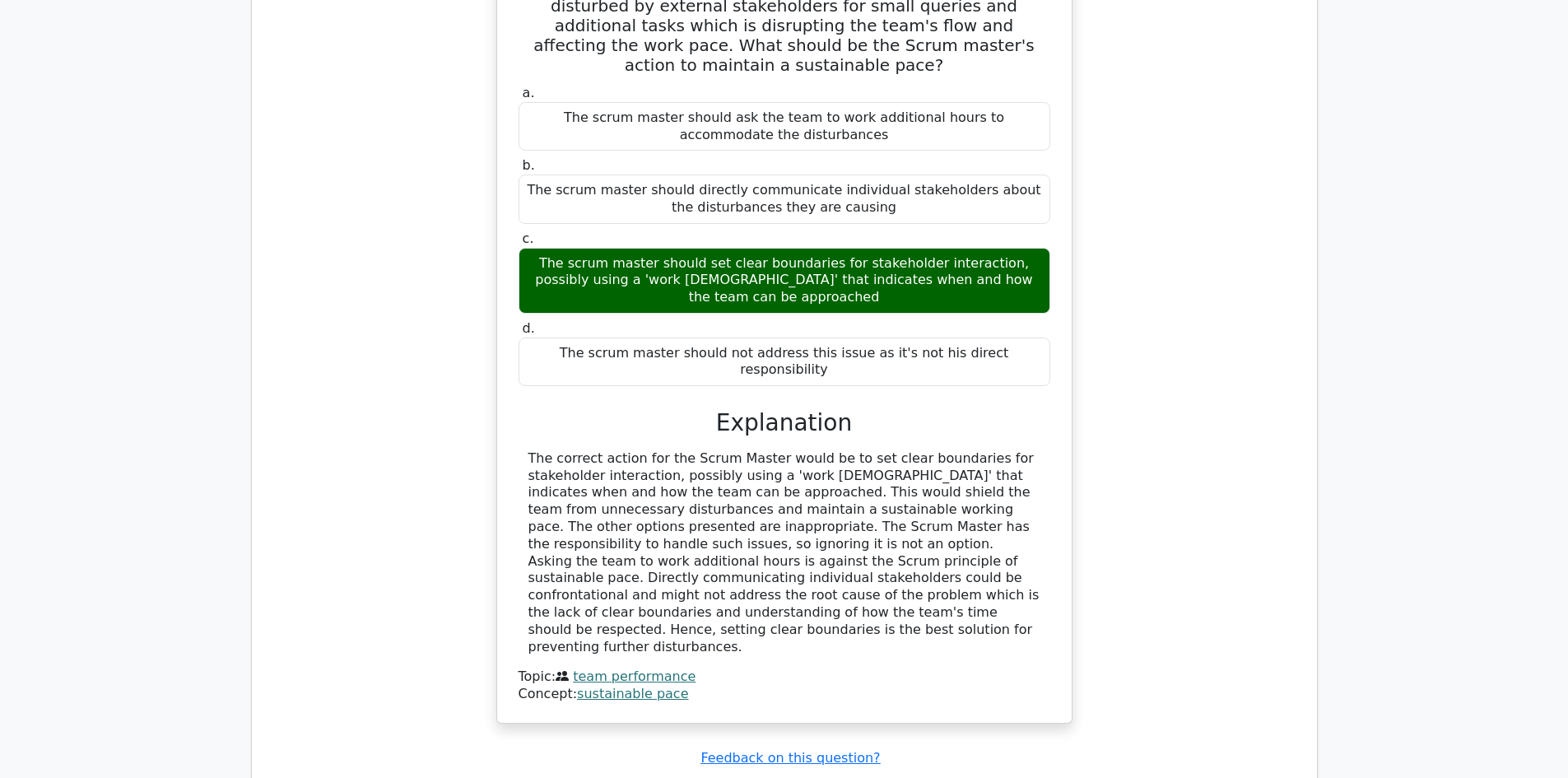
scroll to position [7408, 0]
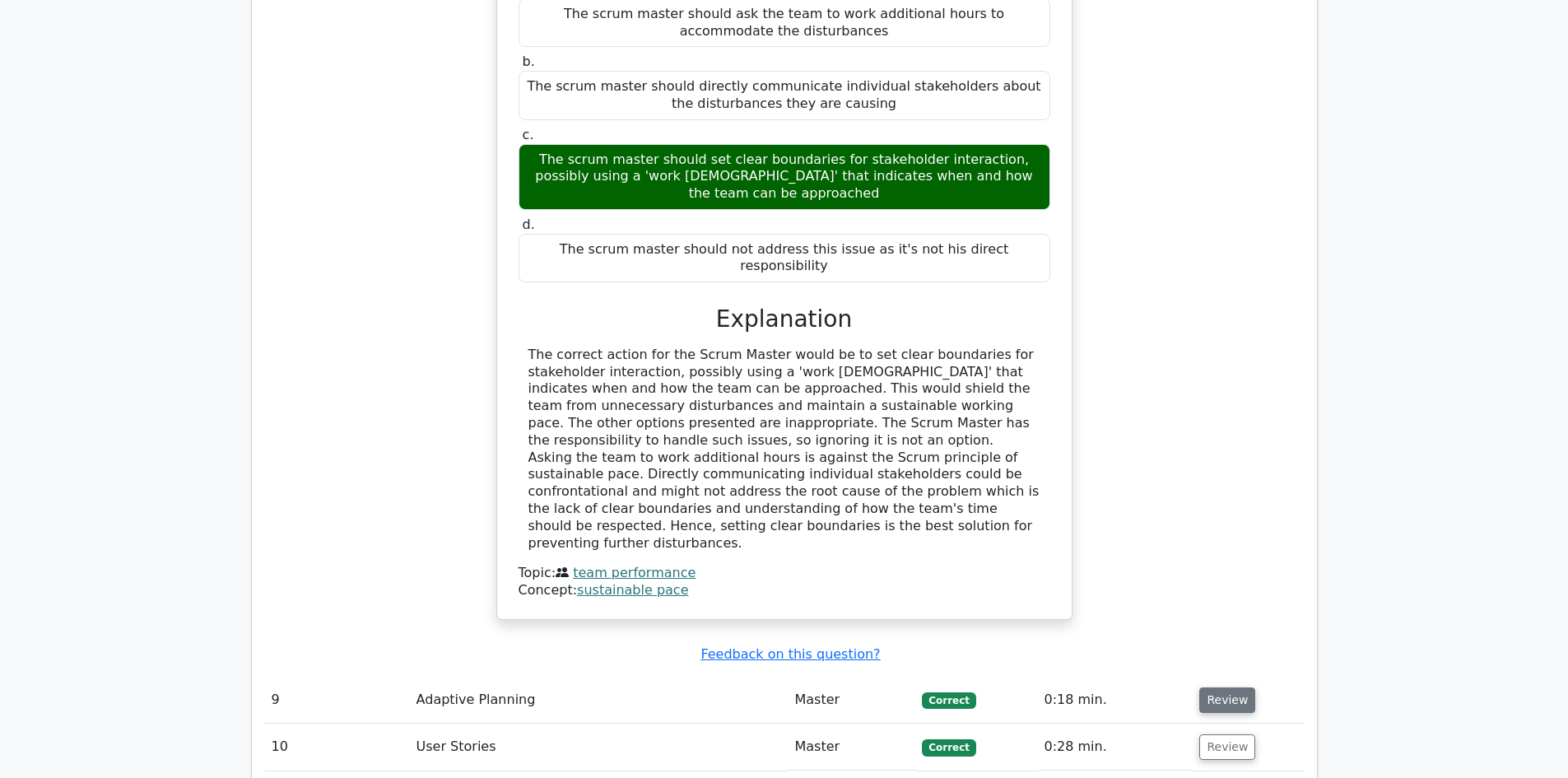
click at [1215, 687] on button "Review" at bounding box center [1226, 700] width 55 height 26
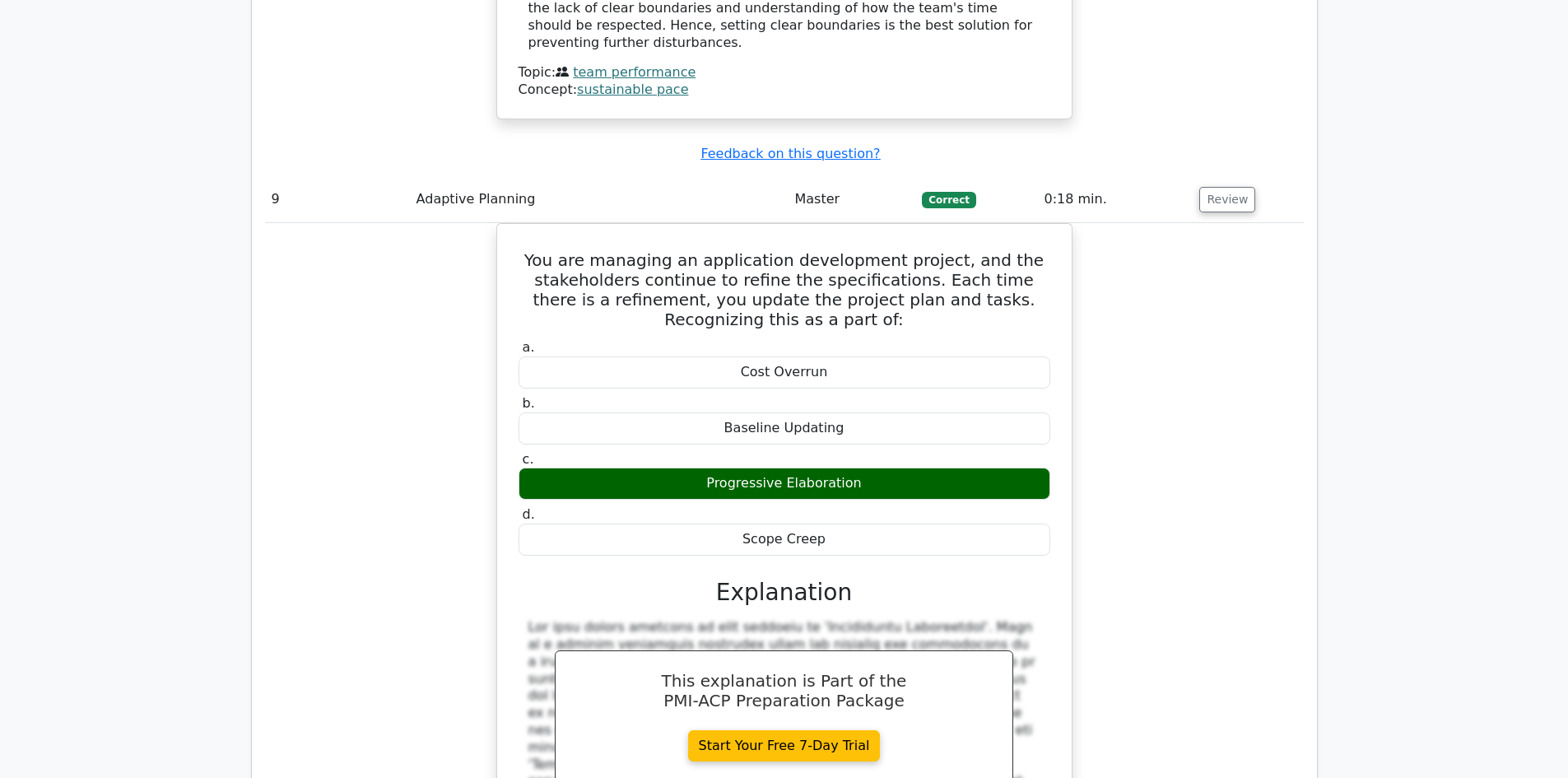
scroll to position [8148, 0]
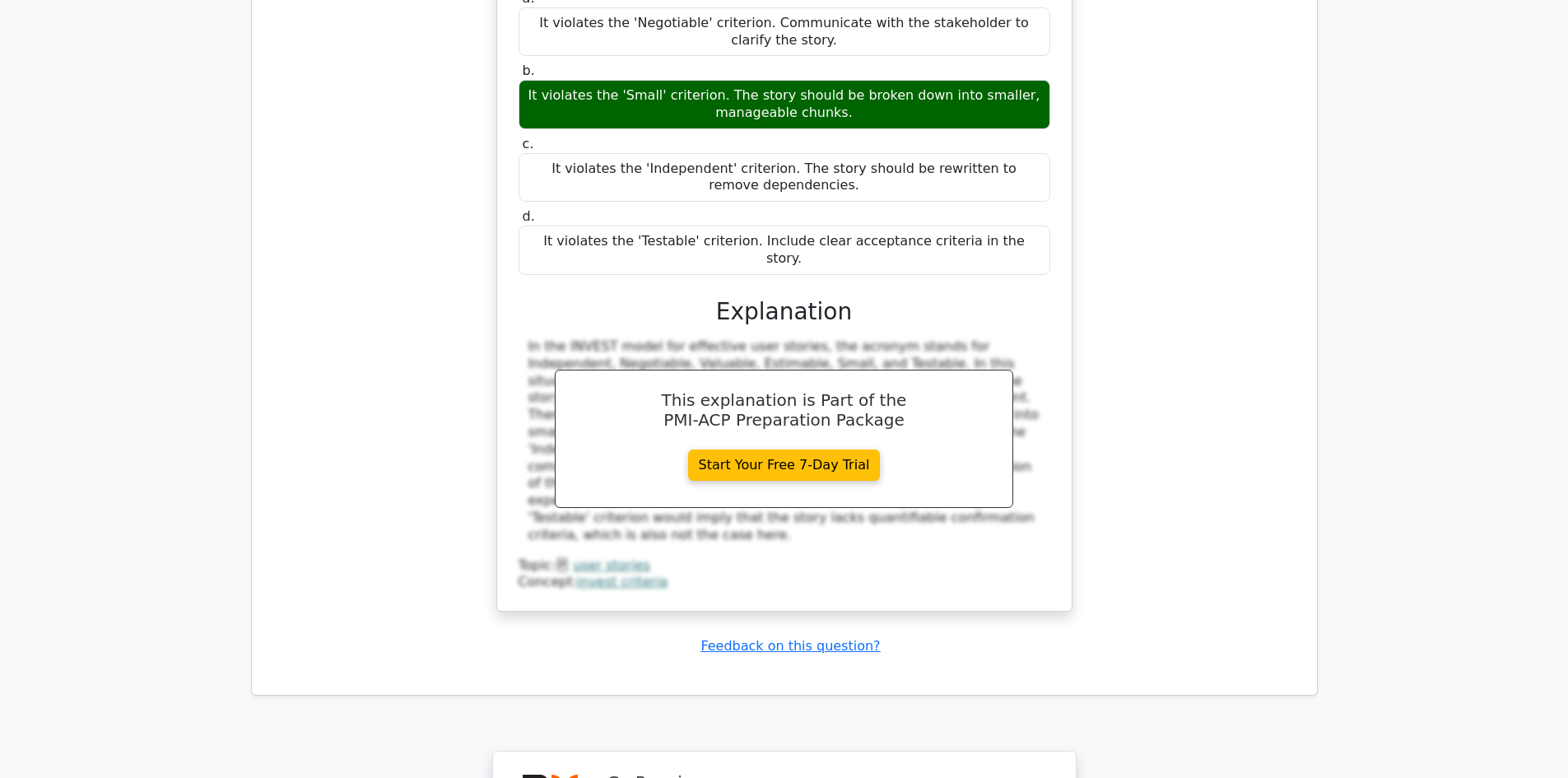
scroll to position [9301, 0]
